Goal: Task Accomplishment & Management: Manage account settings

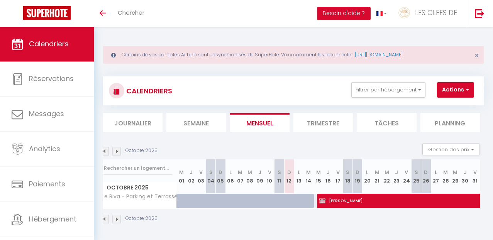
scroll to position [0, 4]
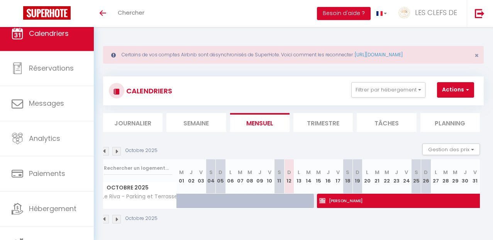
click at [106, 151] on img at bounding box center [104, 151] width 8 height 8
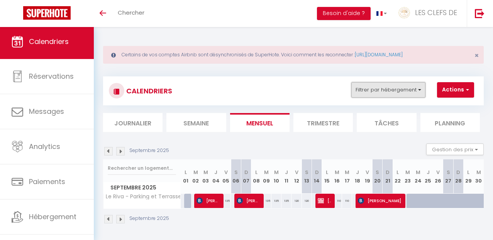
click at [420, 91] on button "Filtrer par hébergement" at bounding box center [388, 89] width 74 height 15
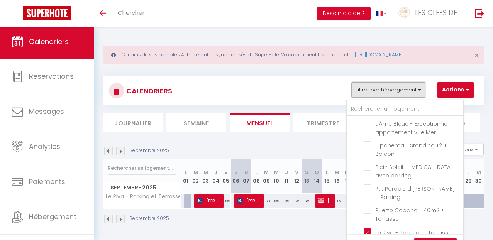
scroll to position [419, 0]
click at [368, 228] on input "Le Riva - Parking et Terrasse" at bounding box center [412, 232] width 97 height 8
checkbox input "false"
checkbox input "true"
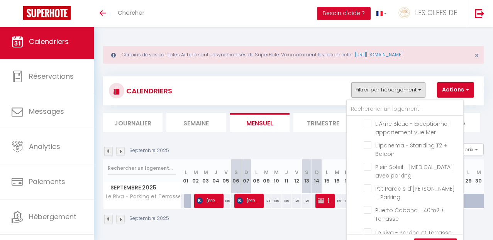
checkbox input "false"
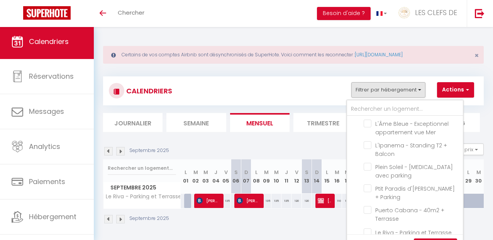
checkbox input "false"
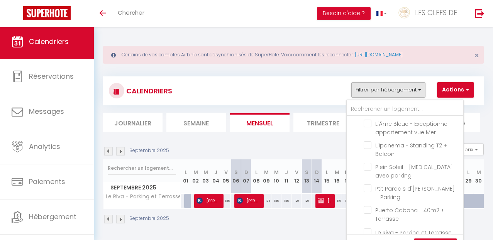
checkbox input "false"
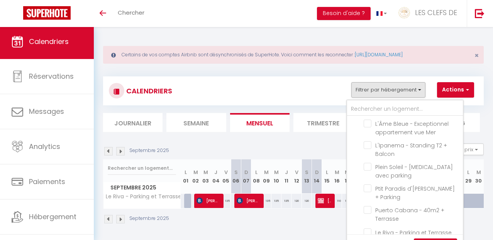
checkbox input "false"
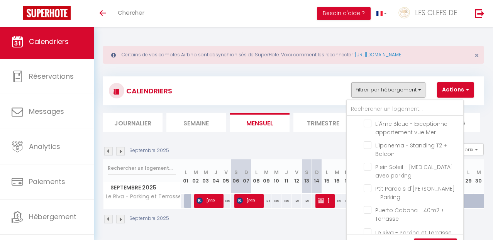
checkbox input "false"
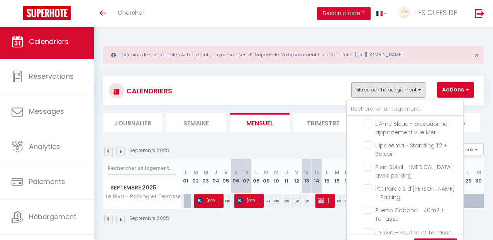
checkbox input "false"
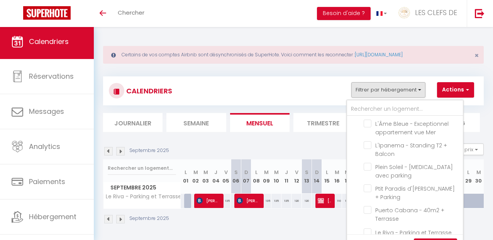
checkbox input "false"
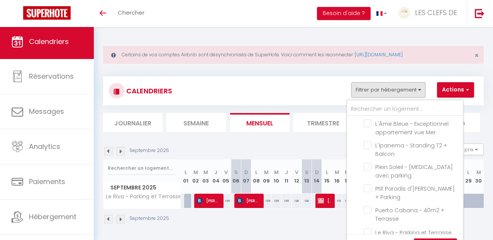
checkbox input "false"
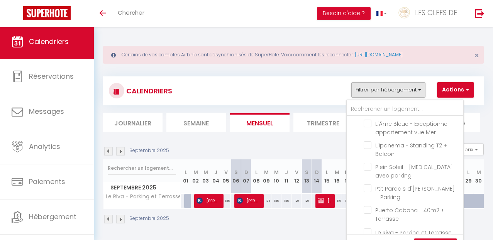
checkbox input "false"
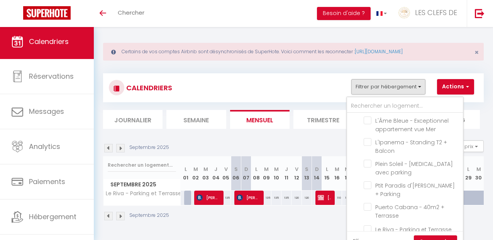
scroll to position [27, 0]
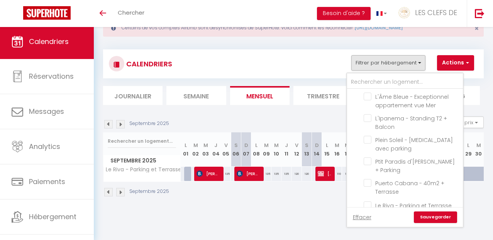
click at [447, 217] on link "Sauvegarder" at bounding box center [435, 218] width 43 height 12
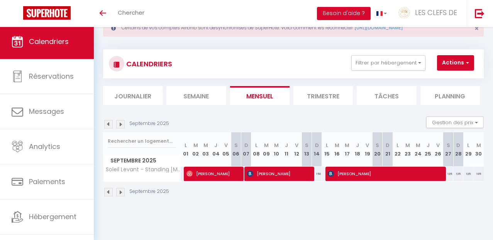
click at [109, 123] on img at bounding box center [108, 124] width 8 height 8
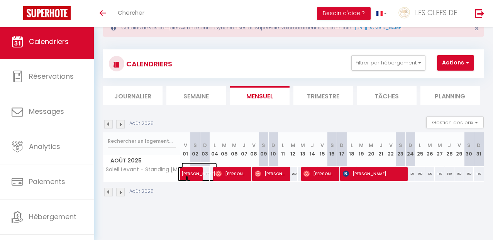
click at [192, 176] on span "[PERSON_NAME]" at bounding box center [199, 170] width 36 height 15
select select "OK"
select select "0"
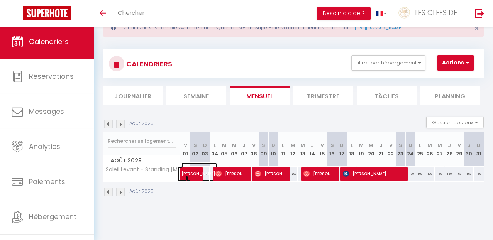
select select "1"
select select
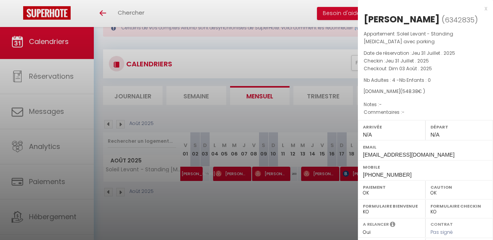
click at [236, 171] on div at bounding box center [246, 120] width 493 height 240
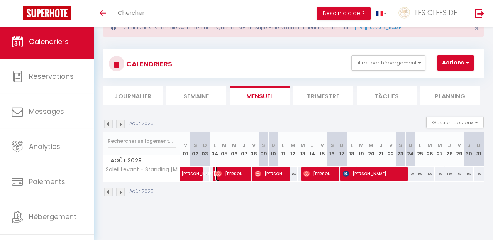
click at [236, 171] on span "[PERSON_NAME]" at bounding box center [231, 173] width 32 height 15
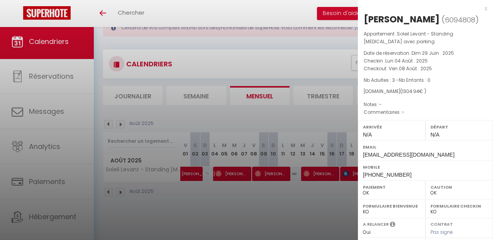
click at [252, 198] on div at bounding box center [246, 120] width 493 height 240
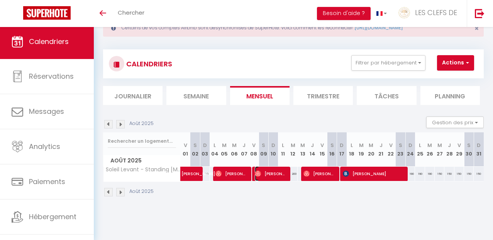
click at [276, 172] on span "[PERSON_NAME]" at bounding box center [271, 173] width 32 height 15
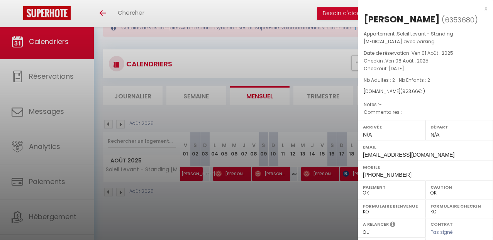
click at [286, 206] on div at bounding box center [246, 120] width 493 height 240
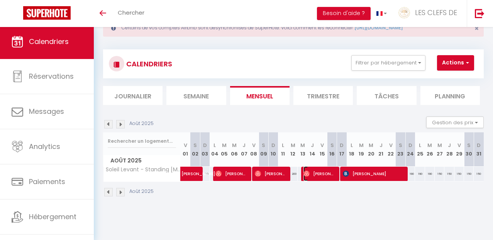
click at [312, 176] on span "[PERSON_NAME]" at bounding box center [319, 173] width 32 height 15
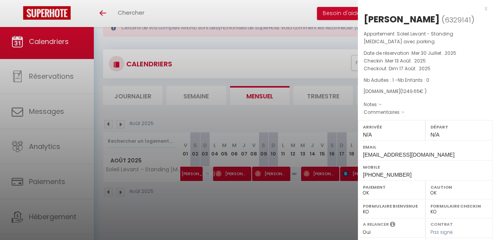
click at [315, 206] on div at bounding box center [246, 120] width 493 height 240
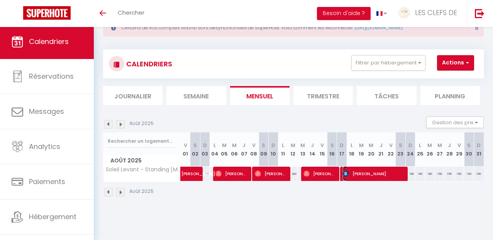
click at [364, 175] on span "[PERSON_NAME]" at bounding box center [373, 173] width 61 height 15
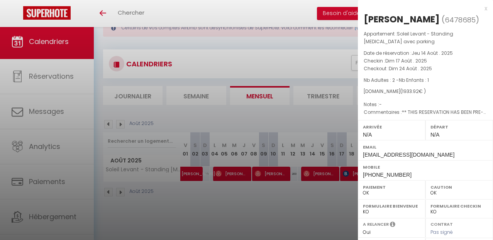
click at [285, 210] on div at bounding box center [246, 120] width 493 height 240
